Goal: Find specific page/section: Find specific page/section

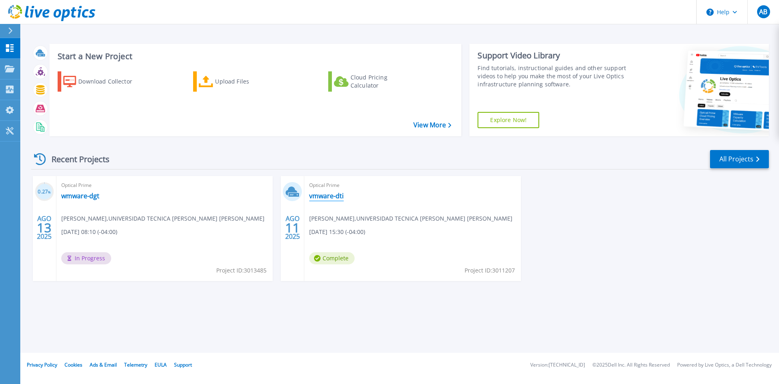
click at [327, 200] on link "vmware-dti" at bounding box center [326, 196] width 34 height 8
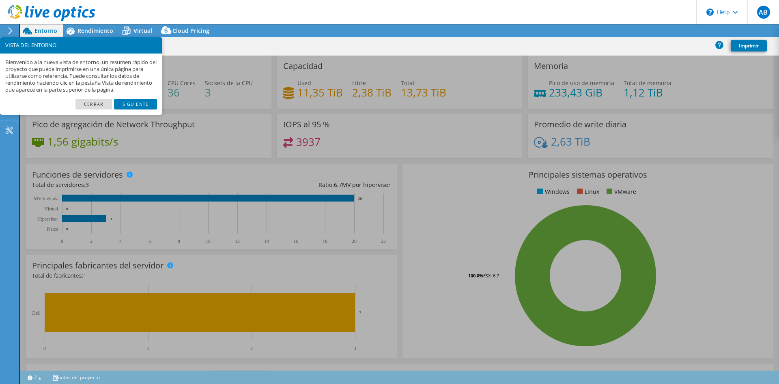
select select "USD"
click at [119, 106] on link "Siguiente" at bounding box center [135, 104] width 43 height 11
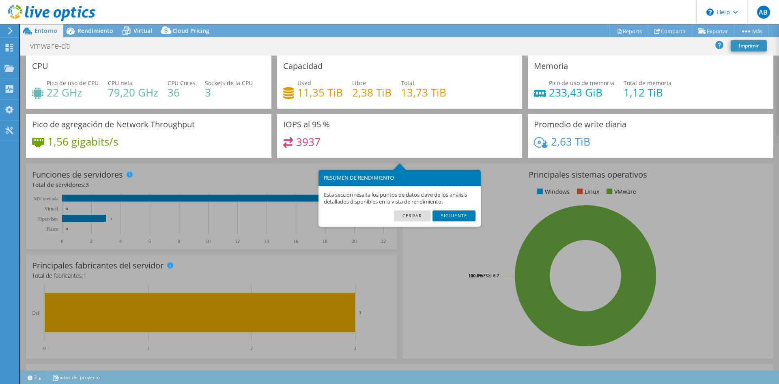
click at [454, 218] on link "Siguiente" at bounding box center [453, 216] width 43 height 11
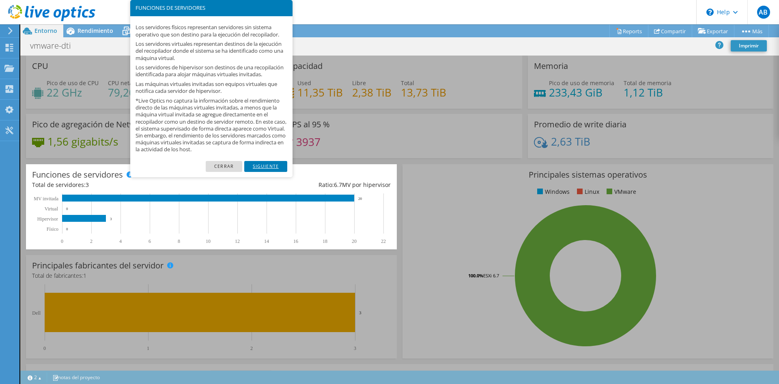
click at [269, 172] on link "Siguiente" at bounding box center [265, 166] width 43 height 11
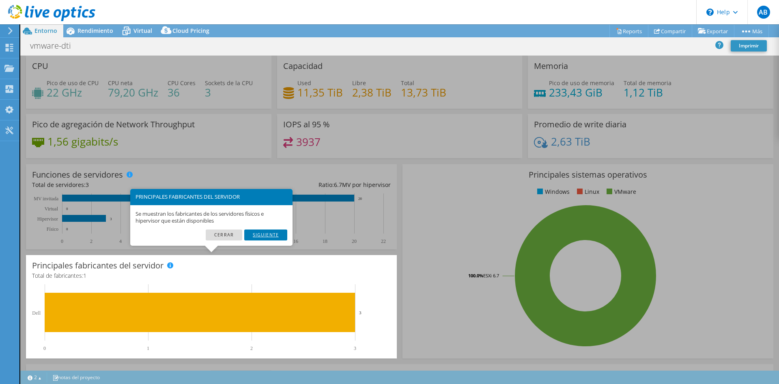
click at [272, 237] on link "Siguiente" at bounding box center [265, 235] width 43 height 11
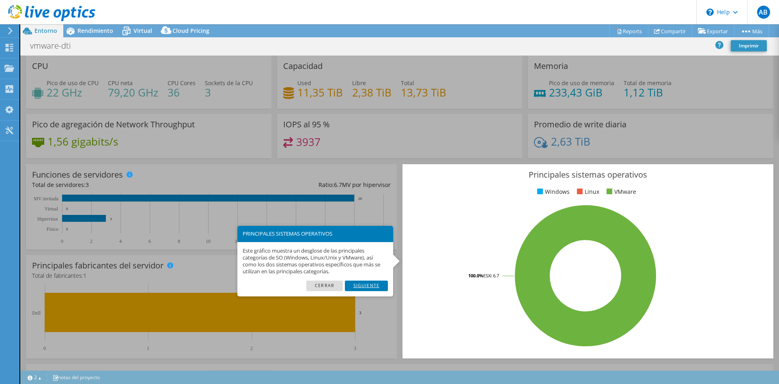
click at [374, 284] on link "Siguiente" at bounding box center [366, 286] width 43 height 11
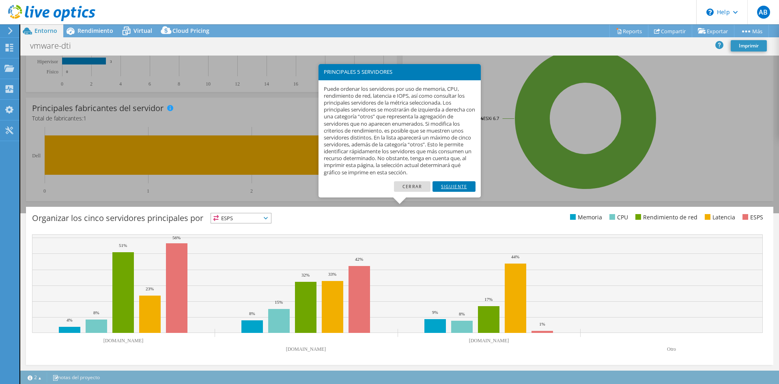
click at [449, 189] on link "Siguiente" at bounding box center [453, 186] width 43 height 11
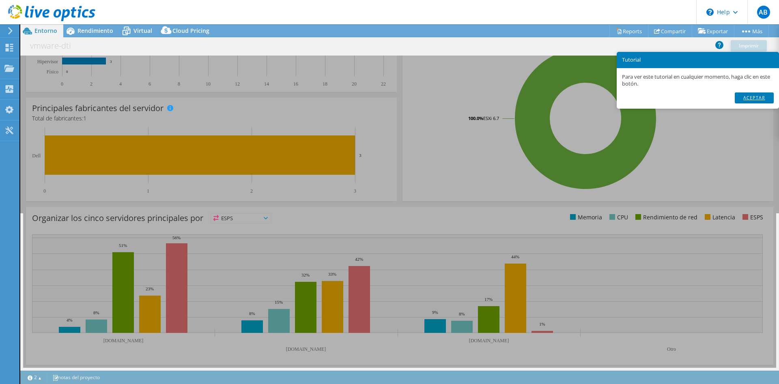
click at [764, 94] on link "Aceptar" at bounding box center [754, 97] width 39 height 11
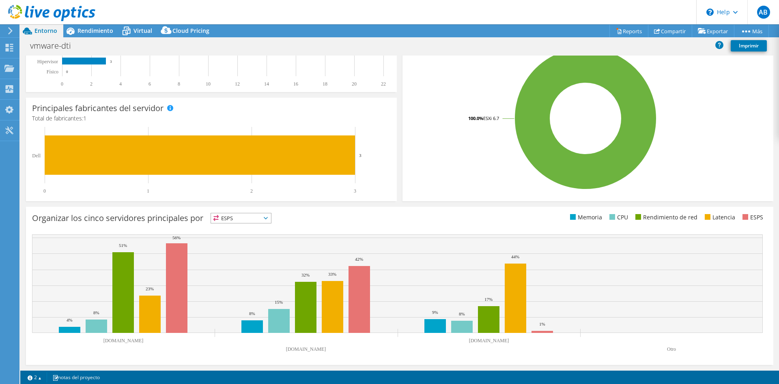
scroll to position [0, 0]
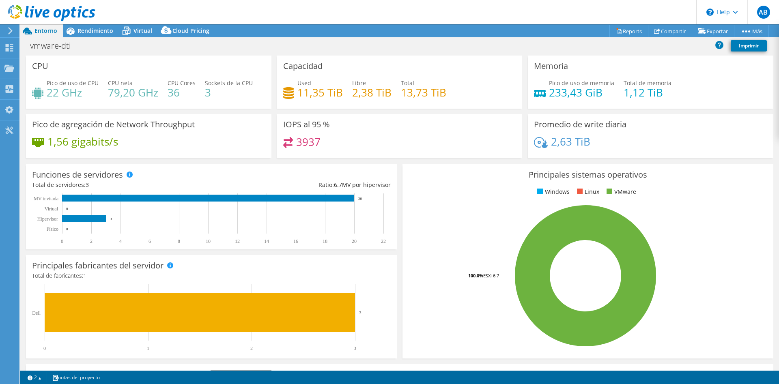
click at [35, 28] on span "Entorno" at bounding box center [45, 31] width 23 height 8
click at [25, 13] on icon at bounding box center [51, 13] width 87 height 17
